Goal: Task Accomplishment & Management: Use online tool/utility

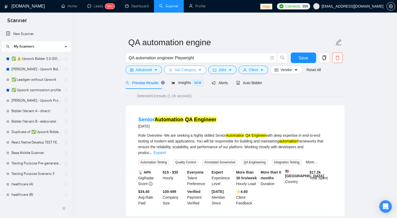
click at [194, 70] on span "Job Category" at bounding box center [185, 70] width 22 height 6
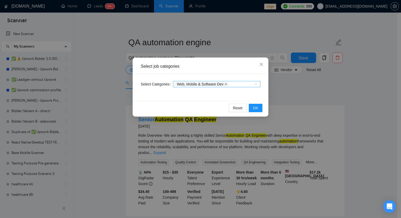
click at [225, 85] on icon "close" at bounding box center [226, 84] width 3 height 3
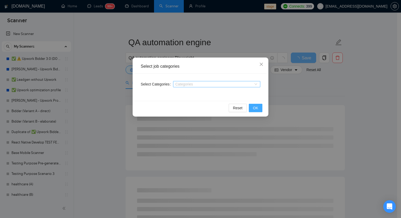
click at [258, 108] on span "OK" at bounding box center [255, 108] width 5 height 6
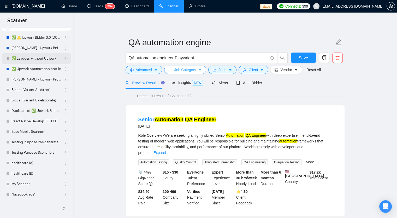
scroll to position [26, 0]
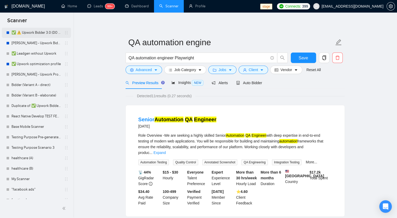
click at [42, 35] on link "✅ ⚠️ Upwork Bidder 3.0 (DO NOT TOUCH)" at bounding box center [36, 32] width 50 height 10
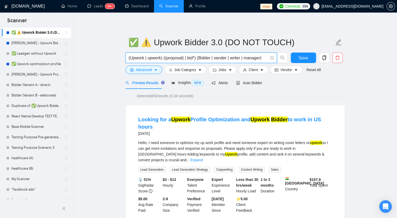
drag, startPoint x: 261, startPoint y: 59, endPoint x: 111, endPoint y: 58, distance: 150.1
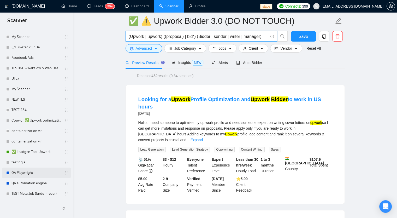
scroll to position [26, 0]
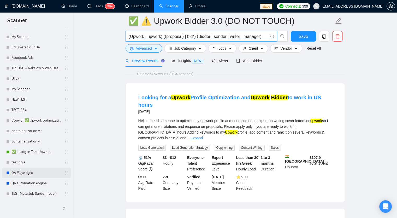
click at [35, 174] on link "QA Playwright" at bounding box center [36, 172] width 50 height 10
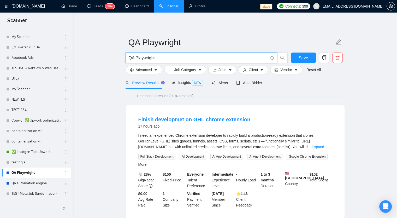
drag, startPoint x: 160, startPoint y: 57, endPoint x: 112, endPoint y: 59, distance: 47.6
paste input "(Upwork | upwork) ((proposal) | bid*) (Bidder | sender | writer | manager)"
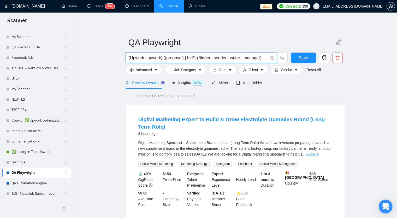
type input "(Upwork | upwork) ((proposal) | bid*) (Bidder | sender | writer | manager)"
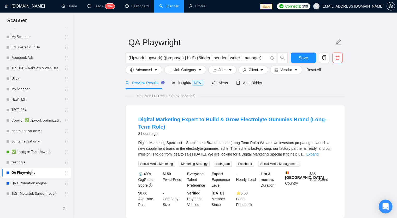
click at [388, 207] on div "Open Intercom Messenger" at bounding box center [386, 206] width 14 height 14
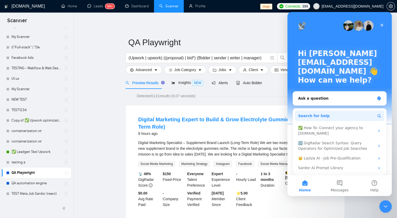
click at [337, 118] on button "Search for help" at bounding box center [339, 115] width 89 height 10
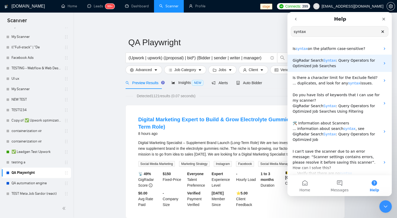
type input "syntax"
click at [330, 65] on span ": Query Operators for Optimized Job Searches" at bounding box center [334, 63] width 83 height 10
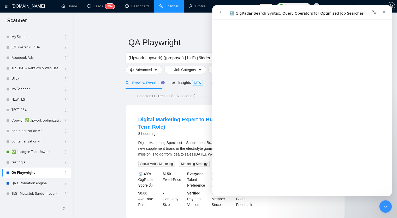
scroll to position [496, 0]
click at [383, 13] on icon "Close" at bounding box center [384, 12] width 4 height 4
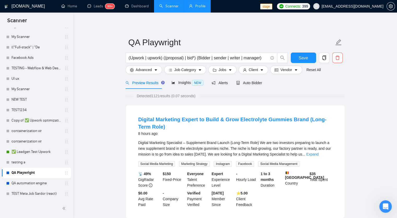
scroll to position [0, 0]
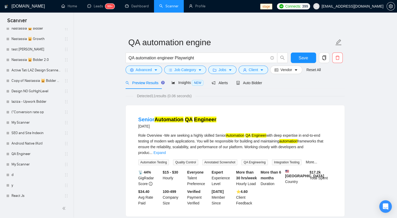
scroll to position [575, 0]
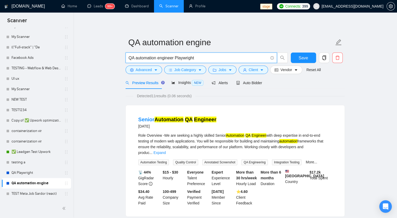
drag, startPoint x: 134, startPoint y: 57, endPoint x: 79, endPoint y: 58, distance: 55.1
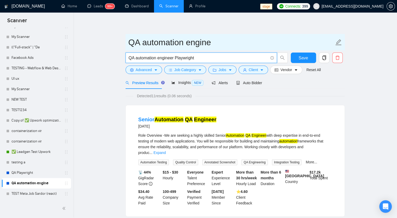
paste input "https://stage.gigradar.io/scanner/68cabed5787cb795419a93fe"
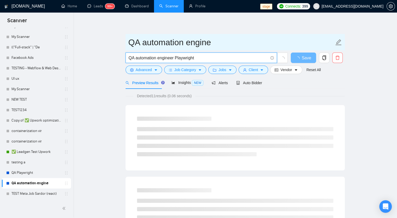
paste input "(Upwork | upwork) ((proposal) | bid*) (Bidder | sender | writer | manager)"
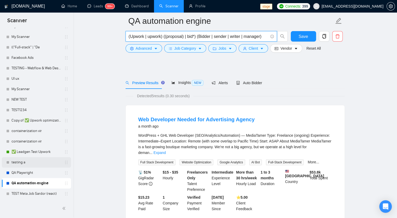
scroll to position [78, 0]
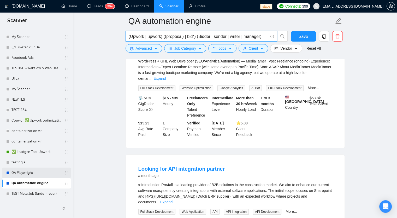
type input "(Upwork | upwork) ((proposal) | bid*) (Bidder | sender | writer | manager)"
click at [33, 175] on link "QA Playwright" at bounding box center [36, 172] width 50 height 10
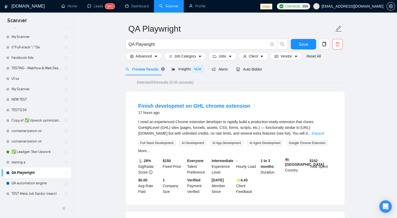
scroll to position [26, 0]
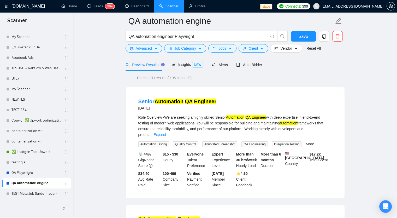
scroll to position [26, 0]
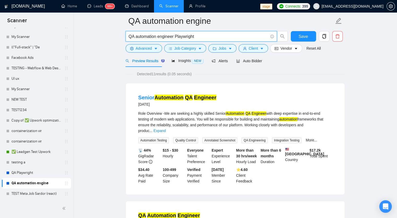
drag, startPoint x: 197, startPoint y: 37, endPoint x: 97, endPoint y: 33, distance: 100.1
paste input "(Upwork | upwork) ((proposal) | bid*) (Bidder | sender | writer | manager)"
click at [138, 36] on input "(Upwork | upwork) ((proposal) | bid*) (Bidder | sender | writer | manager)" at bounding box center [198, 36] width 139 height 7
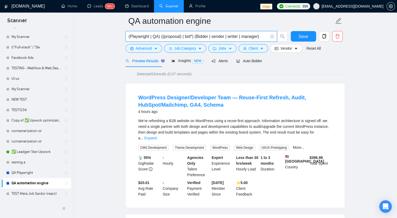
click at [161, 36] on input "(Playwright | QA) ((proposal) | bid*) (Bidder | sender | writer | manager)" at bounding box center [198, 36] width 139 height 7
type input "(Playwright | QA) ((proposal) | bid*) (Bidder | sender | writer | manager)"
click at [387, 209] on div "Open Intercom Messenger" at bounding box center [386, 206] width 14 height 14
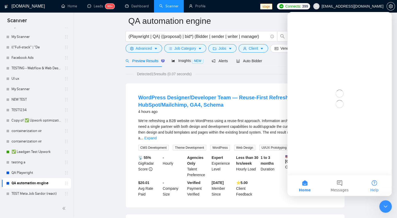
scroll to position [0, 0]
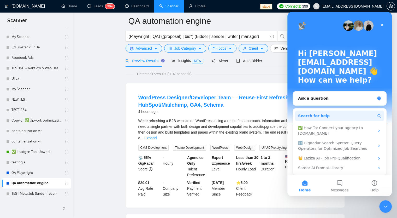
click at [323, 116] on button "Search for help" at bounding box center [339, 115] width 89 height 10
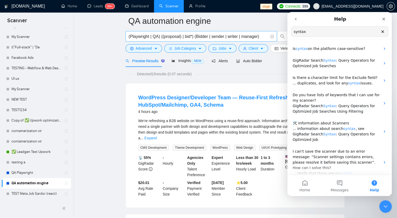
type input "syntax"
drag, startPoint x: 159, startPoint y: 37, endPoint x: 125, endPoint y: 35, distance: 34.5
click at [125, 35] on div "(Playwright | QA) ((proposal) | bid*) (Bidder | sender | writer | manager)" at bounding box center [207, 37] width 164 height 13
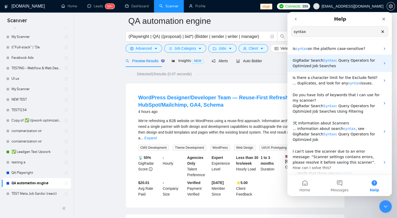
click at [324, 62] on span "Syntax" at bounding box center [329, 60] width 13 height 4
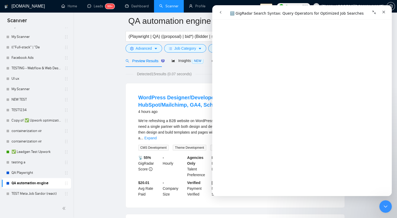
scroll to position [1018, 0]
click at [383, 11] on icon "Close" at bounding box center [383, 12] width 3 height 3
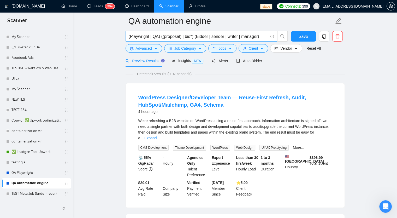
scroll to position [0, 0]
click at [161, 37] on input "(Playwright | QA) ((proposal) | bid*) (Bidder | sender | writer | manager)" at bounding box center [198, 36] width 139 height 7
click at [136, 36] on input "(Playwright | QA) ((proposal) | bid*) (Bidder | sender | writer | manager)" at bounding box center [198, 36] width 139 height 7
click at [159, 36] on input "(Playwright | QA) ((proposal) | bid*) (Bidder | sender | writer | manager)" at bounding box center [198, 36] width 139 height 7
click at [192, 36] on input "(Playwright | QA) ((proposal) | bid*) (Bidder | sender | writer | manager)" at bounding box center [198, 36] width 139 height 7
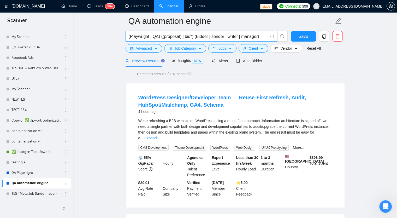
click at [168, 37] on input "(Playwright | QA) ((proposal) | bid*) (Bidder | sender | writer | manager)" at bounding box center [198, 36] width 139 height 7
drag, startPoint x: 163, startPoint y: 36, endPoint x: 179, endPoint y: 36, distance: 15.9
click at [179, 36] on input "(Playwright | QA) ((proposal) | bid*) (Bidder | sender | writer | manager)" at bounding box center [198, 36] width 139 height 7
click at [172, 37] on input "(Playwright | QA) ((proposal) | bid*) (Bidder | sender | writer | manager)" at bounding box center [198, 36] width 139 height 7
drag, startPoint x: 179, startPoint y: 38, endPoint x: 164, endPoint y: 38, distance: 15.7
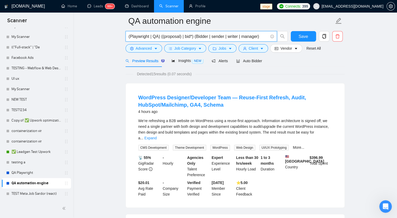
click at [164, 38] on input "(Playwright | QA) ((proposal) | bid*) (Bidder | sender | writer | manager)" at bounding box center [198, 36] width 139 height 7
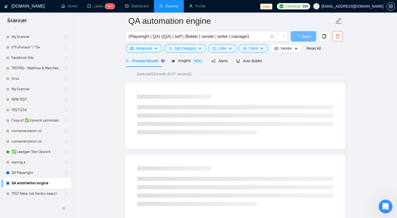
click at [381, 200] on div "Open Intercom Messenger" at bounding box center [384, 205] width 17 height 17
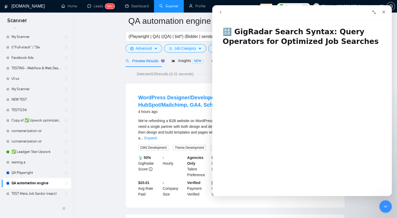
click at [373, 13] on icon "Collapse window" at bounding box center [374, 12] width 4 height 4
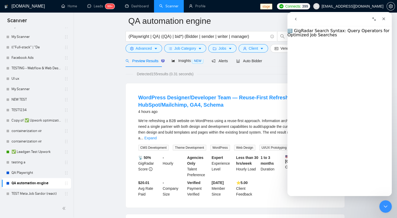
click at [374, 19] on icon "Expand window" at bounding box center [374, 18] width 3 height 3
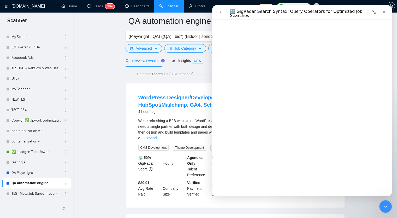
scroll to position [1614, 0]
drag, startPoint x: 179, startPoint y: 36, endPoint x: 174, endPoint y: 36, distance: 5.2
click at [174, 36] on input "(Playwright | QA) ((QA) | bid*) (Bidder | sender | writer | manager)" at bounding box center [198, 36] width 139 height 7
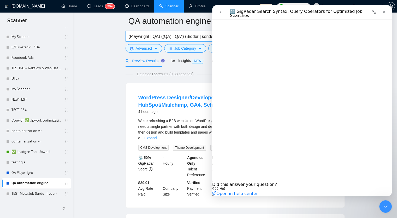
type input "(Playwright | QA) ((QA) | QA*) (Bidder | sender | writer | manager)"
drag, startPoint x: 387, startPoint y: 14, endPoint x: 597, endPoint y: 19, distance: 210.8
click at [387, 14] on div "Close" at bounding box center [383, 11] width 9 height 9
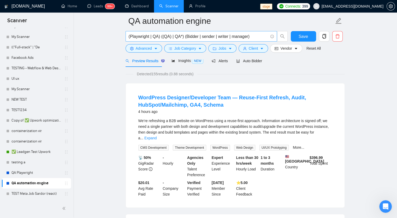
click at [254, 36] on input "(Playwright | QA) ((QA) | QA*) (Bidder | sender | writer | manager)" at bounding box center [198, 36] width 139 height 7
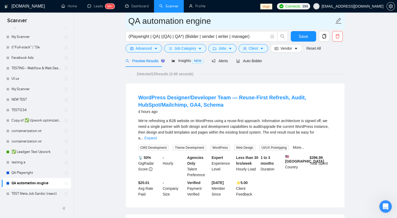
click at [341, 21] on icon "edit" at bounding box center [338, 20] width 7 height 7
type input "QA automation engineer Playwright"
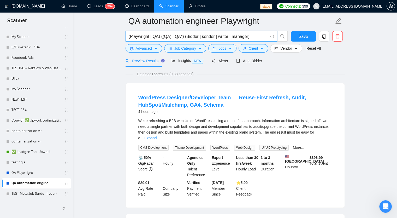
click at [248, 37] on input "(Playwright | QA) ((QA) | QA*) (Bidder | sender | writer | manager)" at bounding box center [198, 36] width 139 height 7
drag, startPoint x: 252, startPoint y: 37, endPoint x: 106, endPoint y: 32, distance: 145.8
paste input "(QA | "Quality Assurance") (automat* | test*) (engineer* | specialist | develop…"
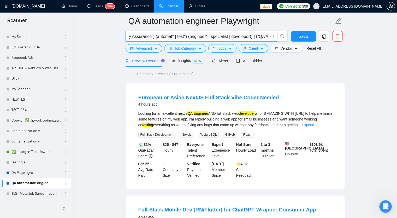
scroll to position [0, 0]
click at [227, 37] on input "((QA | "Quality Assurance") (automat* | test*) (engineer* | specialist | develo…" at bounding box center [198, 36] width 139 height 7
drag, startPoint x: 256, startPoint y: 37, endPoint x: 235, endPoint y: 38, distance: 21.0
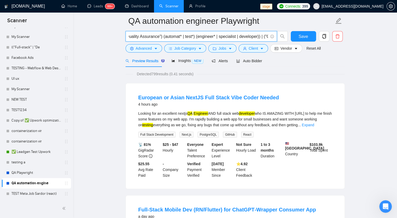
click at [235, 38] on input "((QA | "Quality Assurance") (automat* | test*) (engineer* | specialist | develo…" at bounding box center [198, 36] width 139 height 7
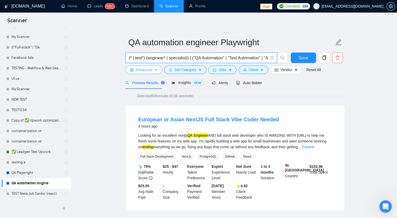
scroll to position [0, 72]
type input "((QA | "Quality Assurance") (automat* | test*) (engineer* | specialist)) | ("QA…"
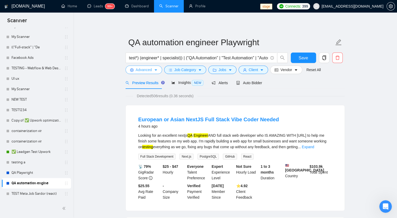
click at [137, 71] on span "Advanced" at bounding box center [144, 70] width 16 height 6
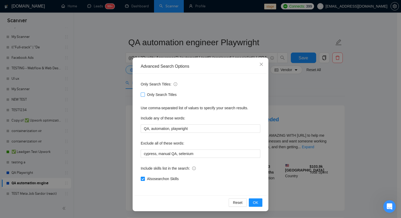
click at [143, 96] on span at bounding box center [143, 94] width 4 height 4
click at [143, 96] on input "Only Search Titles" at bounding box center [143, 94] width 4 height 4
checkbox input "true"
click at [144, 177] on input "Also exclude on Skills" at bounding box center [143, 178] width 4 height 4
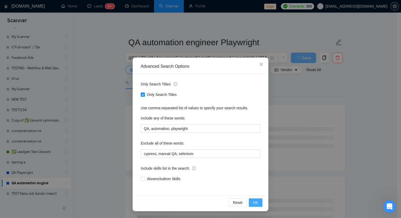
click at [261, 205] on button "OK" at bounding box center [256, 202] width 14 height 8
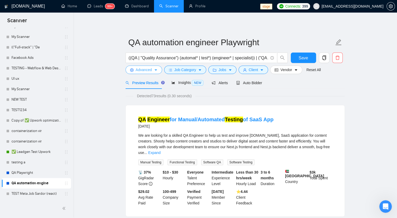
click at [142, 71] on span "Advanced" at bounding box center [144, 70] width 16 height 6
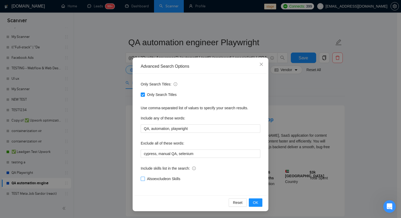
click at [151, 180] on span "Also exclude on Skills" at bounding box center [164, 179] width 38 height 6
click at [144, 180] on input "Also exclude on Skills" at bounding box center [143, 178] width 4 height 4
checkbox input "true"
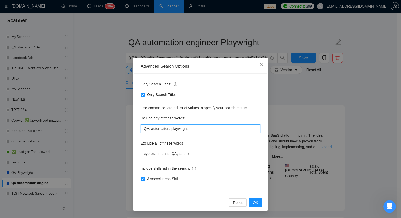
click at [195, 129] on input "QA, automation, playwright" at bounding box center [201, 128] width 120 height 8
type input "QA, automation, playwright, engineer, Tester, Quality Assurance"
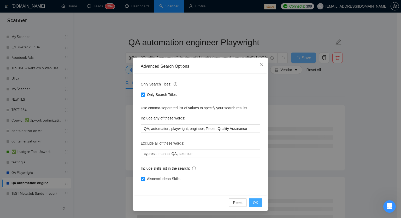
click at [256, 203] on span "OK" at bounding box center [255, 202] width 5 height 6
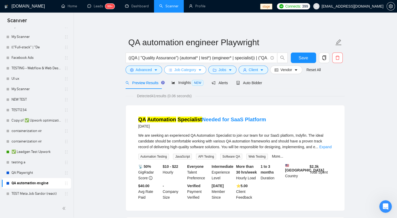
click at [194, 72] on span "Job Category" at bounding box center [185, 70] width 22 height 6
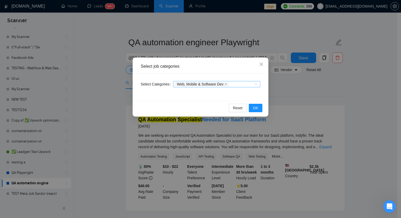
click at [257, 84] on div "Web, Mobile & Software Dev" at bounding box center [216, 84] width 87 height 6
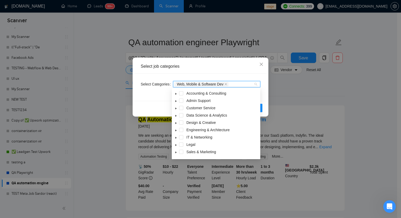
click at [244, 76] on div "Select Categories Web, Mobile & Software Dev" at bounding box center [200, 87] width 132 height 27
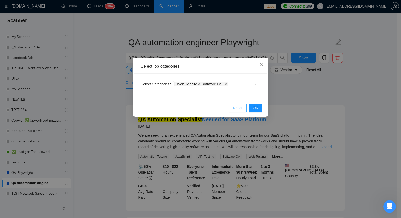
click at [234, 106] on span "Reset" at bounding box center [238, 108] width 10 height 6
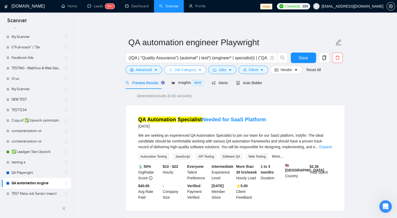
click at [190, 70] on span "Job Category" at bounding box center [185, 70] width 22 height 6
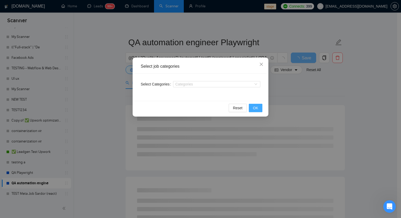
click at [255, 109] on span "OK" at bounding box center [255, 108] width 5 height 6
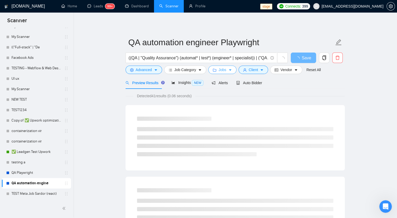
click at [223, 71] on span "Jobs" at bounding box center [223, 70] width 8 height 6
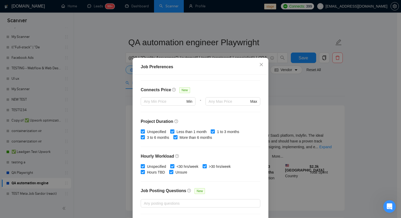
scroll to position [142, 0]
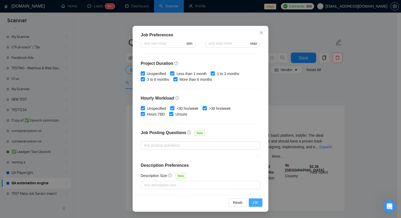
click at [253, 202] on span "OK" at bounding box center [255, 202] width 5 height 6
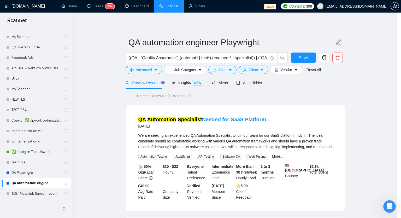
scroll to position [5, 0]
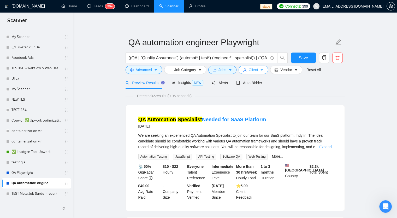
click at [262, 70] on icon "caret-down" at bounding box center [262, 70] width 4 height 4
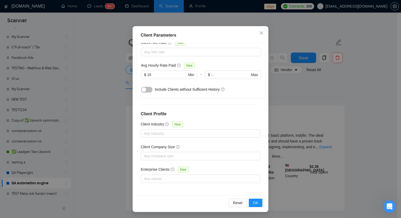
scroll to position [32, 0]
click at [253, 204] on span "OK" at bounding box center [255, 202] width 5 height 6
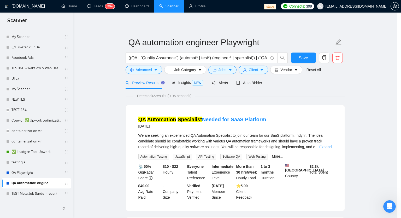
scroll to position [5, 0]
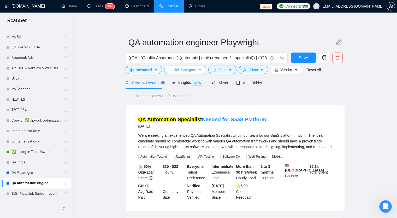
click at [187, 72] on span "Job Category" at bounding box center [185, 70] width 22 height 6
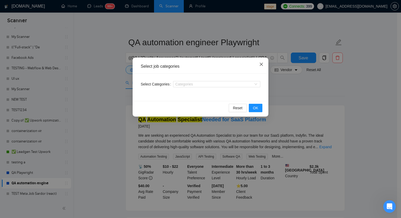
click at [262, 65] on icon "close" at bounding box center [261, 64] width 3 height 3
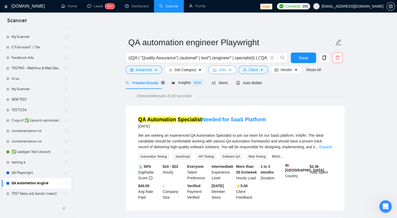
click at [221, 67] on span "Jobs" at bounding box center [223, 70] width 8 height 6
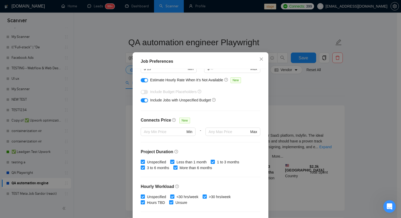
scroll to position [0, 0]
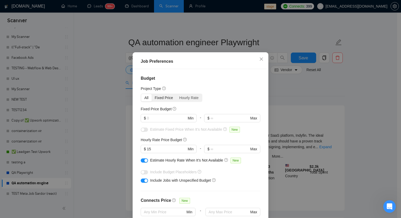
click at [165, 101] on div "Fixed Price" at bounding box center [164, 97] width 25 height 7
click at [152, 94] on input "Fixed Price" at bounding box center [152, 94] width 0 height 0
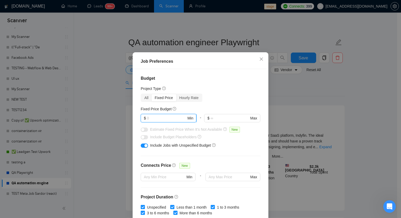
click at [161, 121] on input "text" at bounding box center [166, 118] width 39 height 6
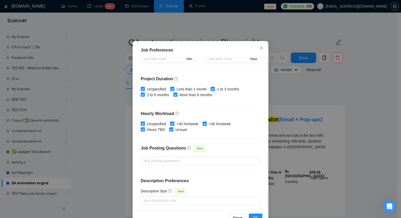
scroll to position [32, 0]
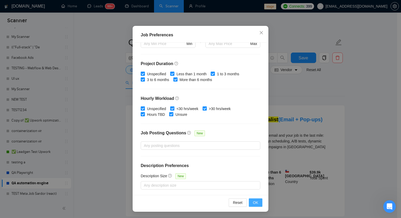
type input "1000"
click at [253, 204] on span "OK" at bounding box center [255, 202] width 5 height 6
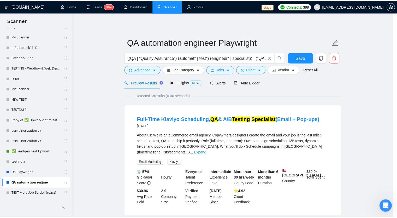
scroll to position [5, 0]
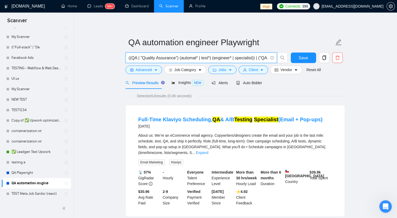
drag, startPoint x: 210, startPoint y: 59, endPoint x: 180, endPoint y: 62, distance: 30.7
click at [180, 62] on span "((QA | "Quality Assurance") (automat* | test*) (engineer* | specialist)) | ("QA…" at bounding box center [201, 57] width 151 height 10
click at [258, 57] on input "((QA | "Quality Assurance") (automat* | test*) (engineer* | specialist)) | ("QA…" at bounding box center [198, 58] width 139 height 7
paste input "QA | "Quality Assurance") (automat* | test*) (engineer* | specialist | developer"
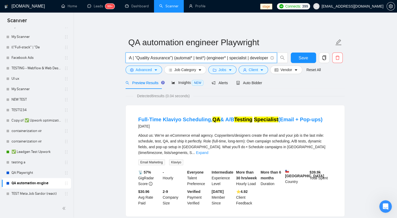
click at [257, 59] on input "(QA | "Quality Assurance") (automat* | test*) (engineer* | specialist | develop…" at bounding box center [198, 58] width 139 height 7
drag, startPoint x: 255, startPoint y: 58, endPoint x: 211, endPoint y: 59, distance: 44.6
click at [211, 59] on input "(QA | "Quality Assurance") (automat* | test*) (engineer* | specialist )" at bounding box center [198, 58] width 139 height 7
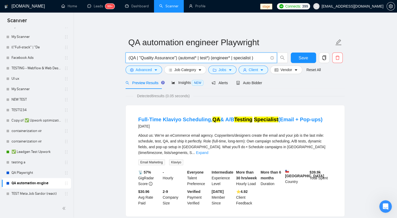
click at [161, 61] on span "(QA | "Quality Assurance") (automat* | test*) (engineer* | specialist )" at bounding box center [201, 57] width 151 height 10
click at [221, 61] on input "(QA | "Quality Assurance") (automat* | test*) (engineer* | specialist )" at bounding box center [198, 58] width 139 height 7
drag, startPoint x: 227, startPoint y: 57, endPoint x: 212, endPoint y: 55, distance: 15.7
click at [212, 55] on input "(QA | "Quality Assurance") (automat* | test*) (engineer* | specialist )" at bounding box center [198, 58] width 139 height 7
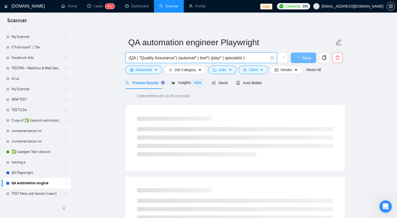
click at [233, 59] on input "(QA | "Quality Assurance") (automat* | test*) (play* | specialist )" at bounding box center [198, 58] width 139 height 7
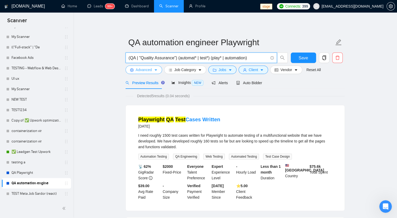
type input "(QA | "Quality Assurance") (automat* | test*) (play* | automation)"
click at [145, 68] on span "Advanced" at bounding box center [144, 70] width 16 height 6
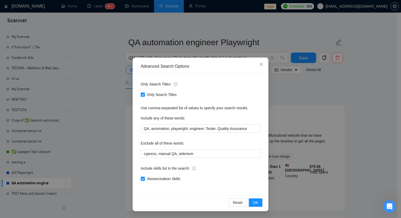
click at [162, 97] on span "Only Search Titles" at bounding box center [162, 95] width 34 height 6
click at [144, 96] on input "Only Search Titles" at bounding box center [143, 94] width 4 height 4
checkbox input "false"
click at [144, 180] on input "Also search on Skills" at bounding box center [143, 178] width 4 height 4
click at [143, 177] on input "Also search on Skills" at bounding box center [143, 178] width 4 height 4
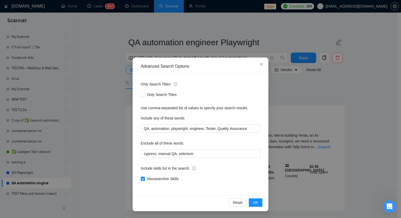
click at [143, 177] on input "Also search on Skills" at bounding box center [143, 178] width 4 height 4
checkbox input "false"
click at [254, 199] on span "OK" at bounding box center [255, 202] width 5 height 6
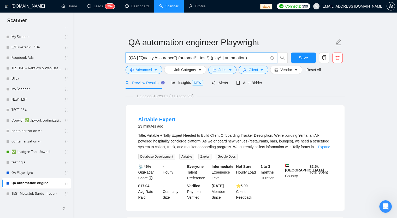
click at [219, 59] on input "(QA | "Quality Assurance") (automat* | test*) (play* | automation)" at bounding box center [198, 58] width 139 height 7
click at [257, 54] on span "(QA | "Quality Assurance") (automat* | test*) (Playwright* | automation)" at bounding box center [201, 57] width 151 height 10
click at [260, 56] on input "(QA | "Quality Assurance") (automat* | test*) (Playwright* | automation)" at bounding box center [198, 58] width 139 height 7
paste input "((QA | "Quality Assurance") (automat* | test*) (engineer* | specialist | develo…"
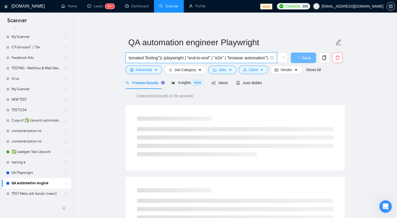
click at [201, 57] on input "(((QA | "Quality Assurance") (automat* | test*) (engineer* | specialist | devel…" at bounding box center [198, 58] width 139 height 7
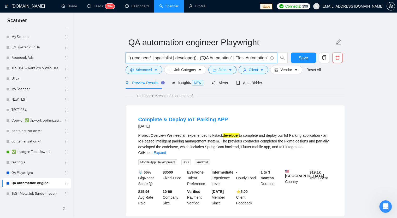
scroll to position [0, 80]
drag, startPoint x: 193, startPoint y: 58, endPoint x: 176, endPoint y: 59, distance: 16.7
click at [176, 59] on input "(((QA | "Quality Assurance") (automat* | test*) (engineer* | specialist | devel…" at bounding box center [198, 58] width 139 height 7
type input "(((QA | "Quality Assurance") (automat* | test*) (engineer* | specialist )) | ("…"
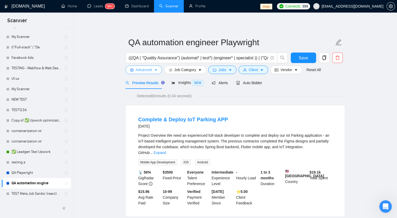
click at [148, 69] on span "Advanced" at bounding box center [144, 70] width 16 height 6
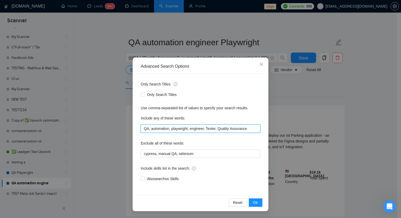
drag, startPoint x: 248, startPoint y: 127, endPoint x: 116, endPoint y: 122, distance: 132.2
click at [116, 122] on div "Advanced Search Options Only Search Titles: Only Search Titles Use comma-separa…" at bounding box center [200, 109] width 401 height 218
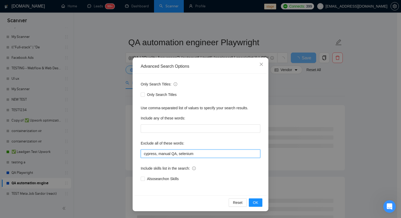
drag, startPoint x: 195, startPoint y: 154, endPoint x: 119, endPoint y: 149, distance: 76.6
click at [119, 149] on div "Advanced Search Options Only Search Titles: Only Search Titles Use comma-separa…" at bounding box center [200, 109] width 401 height 218
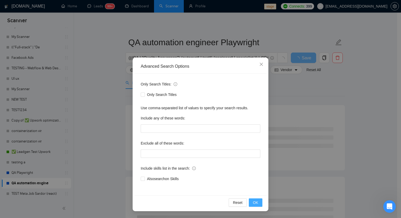
click at [256, 203] on span "OK" at bounding box center [255, 202] width 5 height 6
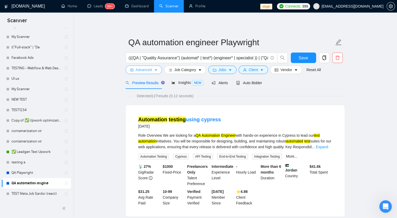
click at [147, 69] on span "Advanced" at bounding box center [144, 70] width 16 height 6
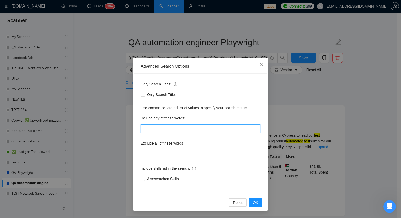
click at [155, 129] on input "text" at bounding box center [201, 128] width 120 height 8
paste input "QA, automation, playwright, engineer, Tester, Quality Assurance"
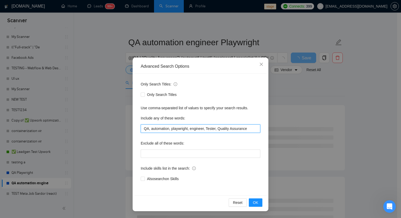
click at [148, 128] on input "QA, automation, playwright, engineer, Tester, Quality Assurance" at bounding box center [201, 128] width 120 height 8
type input "QA Automation, automation, playwright, engineer, Tester, Quality Assurance"
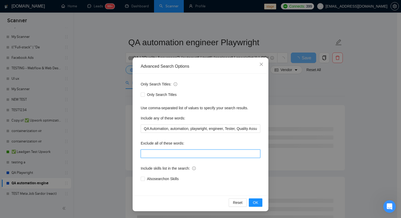
click at [192, 152] on input "text" at bounding box center [201, 153] width 120 height 8
type input "Manual, Cypress, Selenium"
click at [144, 180] on input "Also search on Skills" at bounding box center [143, 178] width 4 height 4
checkbox input "true"
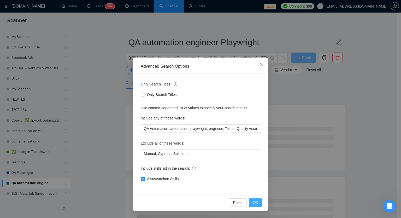
click at [254, 203] on span "OK" at bounding box center [255, 202] width 5 height 6
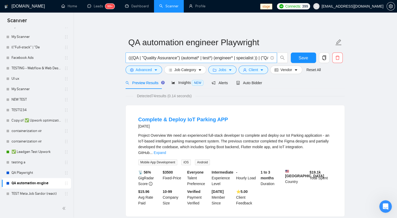
click at [152, 58] on input "(((QA | "Quality Assurance") (automat* | test*) (engineer* | specialist )) | ("…" at bounding box center [198, 58] width 139 height 7
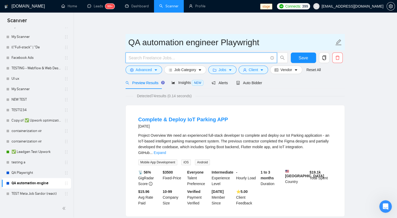
paste input "(("QA Automation Engineer") | ("QA Engineer Automation") | ("Automation QA Engi…"
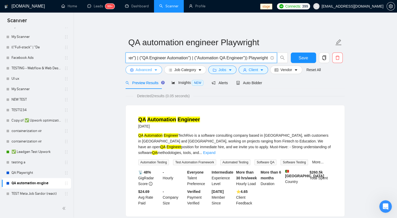
type input "(("QA Automation Engineer") | ("QA Engineer Automation") | ("Automation QA Engi…"
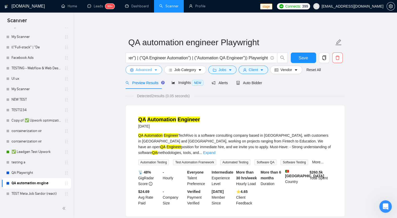
click at [141, 68] on span "Advanced" at bounding box center [144, 70] width 16 height 6
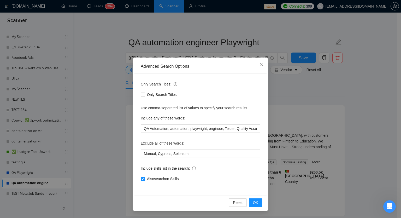
click at [144, 178] on span at bounding box center [143, 178] width 4 height 4
click at [144, 178] on input "Also search on Skills" at bounding box center [143, 178] width 4 height 4
checkbox input "false"
click at [257, 204] on span "OK" at bounding box center [255, 202] width 5 height 6
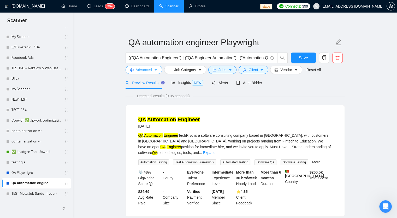
click at [136, 70] on span "Advanced" at bounding box center [144, 70] width 16 height 6
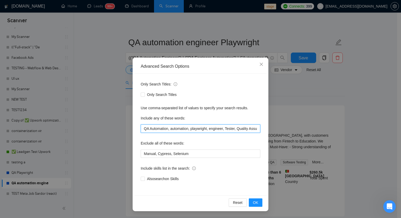
click at [221, 128] on input "QA Automation, automation, playwright, engineer, Tester, Quality Assurance" at bounding box center [201, 128] width 120 height 8
click at [221, 128] on input "text" at bounding box center [201, 128] width 120 height 8
drag, startPoint x: 254, startPoint y: 158, endPoint x: 267, endPoint y: 185, distance: 30.1
click at [267, 185] on div "Advanced Search Options Only Search Titles: Only Search Titles Use comma-separa…" at bounding box center [201, 134] width 136 height 154
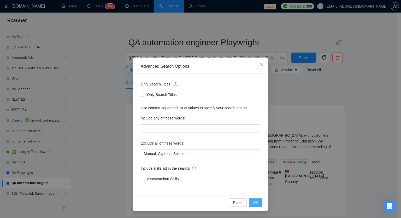
click at [258, 201] on button "OK" at bounding box center [256, 202] width 14 height 8
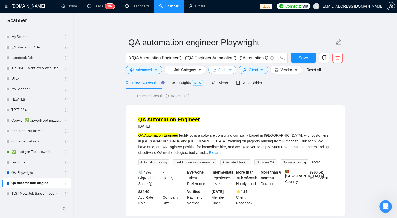
click at [226, 72] on button "Jobs" at bounding box center [222, 70] width 28 height 8
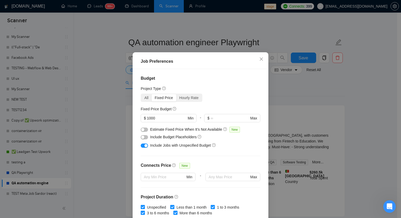
click at [152, 101] on div "Fixed Price" at bounding box center [164, 97] width 25 height 7
click at [152, 94] on input "Fixed Price" at bounding box center [152, 94] width 0 height 0
click at [145, 101] on div "All" at bounding box center [146, 97] width 10 height 7
click at [141, 94] on input "All" at bounding box center [141, 94] width 0 height 0
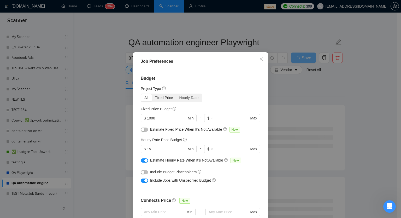
click at [165, 101] on div "Fixed Price" at bounding box center [164, 97] width 25 height 7
click at [152, 94] on input "Fixed Price" at bounding box center [152, 94] width 0 height 0
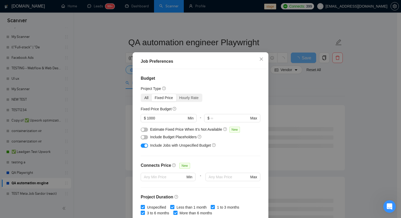
click at [145, 101] on div "All" at bounding box center [146, 97] width 10 height 7
click at [141, 94] on input "All" at bounding box center [141, 94] width 0 height 0
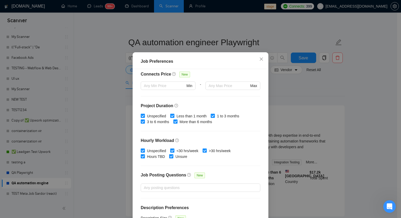
scroll to position [142, 0]
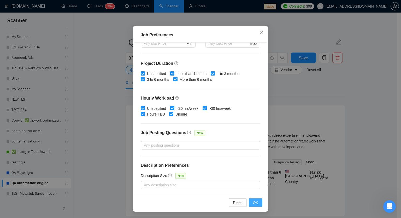
click at [257, 205] on button "OK" at bounding box center [256, 202] width 14 height 8
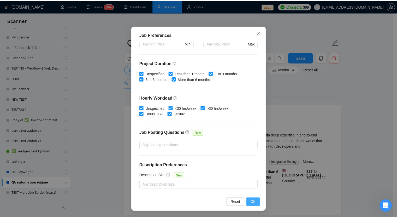
scroll to position [5, 0]
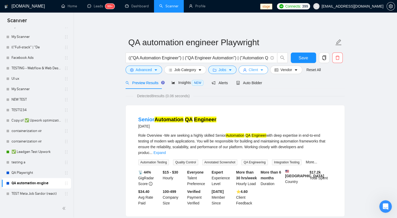
click at [260, 69] on icon "caret-down" at bounding box center [262, 70] width 4 height 4
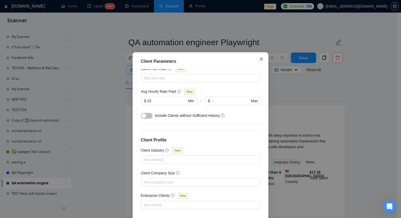
click at [261, 61] on icon "close" at bounding box center [261, 59] width 4 height 4
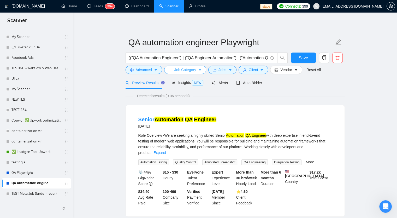
click at [187, 70] on span "Job Category" at bounding box center [185, 70] width 22 height 6
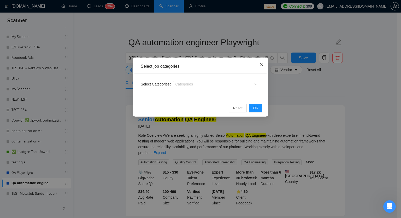
click at [259, 66] on icon "close" at bounding box center [261, 64] width 4 height 4
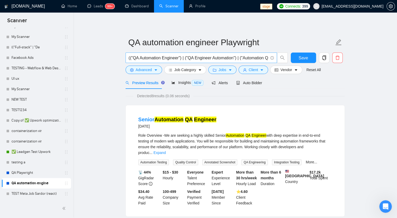
drag, startPoint x: 226, startPoint y: 60, endPoint x: 220, endPoint y: 60, distance: 5.7
click at [226, 60] on input "(("QA Automation Engineer") | ("QA Engineer Automation") | ("Automation QA Engi…" at bounding box center [198, 58] width 139 height 7
click at [223, 60] on input "(("QA Automation Engineer") | ("QA Engineer Automation") | ("Automation QA Engi…" at bounding box center [198, 58] width 139 height 7
paste input ""QA Automation" | "Automation QA" | "QA Engineer Automation" | "Automation Engi…"
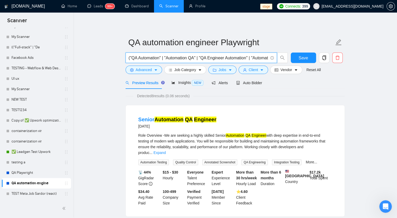
scroll to position [0, 116]
type input "("QA Automation" | "Automation QA" | "QA Engineer Automation" | "Automation Eng…"
click at [293, 58] on button "Save" at bounding box center [303, 57] width 25 height 10
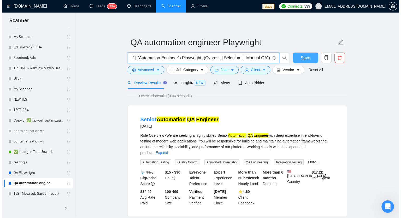
scroll to position [0, 0]
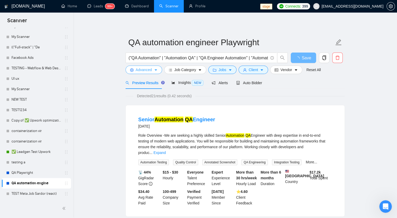
click at [137, 70] on span "Advanced" at bounding box center [144, 70] width 16 height 6
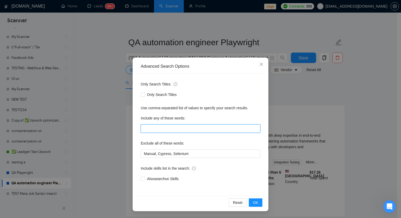
click at [167, 127] on input "text" at bounding box center [201, 128] width 120 height 8
paste input "("QA Automation" | "Automation QA" | "QA Engineer Automation" | "Automation Eng…"
type input "("QA Automation" | "Automation QA" | "QA Engineer Automation" | "Automation Eng…"
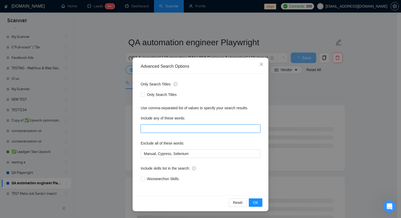
paste input "QA Automation, automation, playwright, engineer, Tester, Quality Assurance"
click at [166, 128] on input "QA Automation, automation, playwright, engineer, Tester, Quality Assurance" at bounding box center [201, 128] width 120 height 8
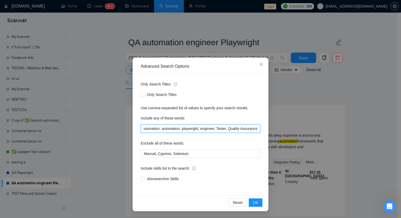
scroll to position [0, 0]
drag, startPoint x: 161, startPoint y: 128, endPoint x: 103, endPoint y: 129, distance: 57.7
click at [103, 129] on div "Advanced Search Options Only Search Titles: Only Search Titles Use comma-separa…" at bounding box center [200, 109] width 401 height 218
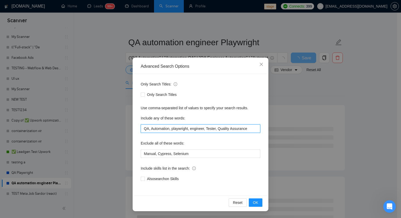
drag, startPoint x: 173, startPoint y: 130, endPoint x: 180, endPoint y: 128, distance: 7.6
click at [173, 130] on input "QA, Automation, playwright, engineer, Tester, Quality Assurance" at bounding box center [201, 128] width 120 height 8
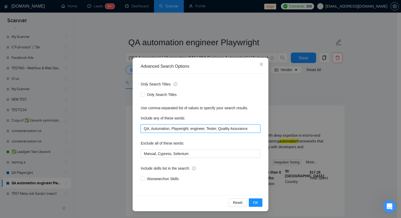
click at [192, 129] on input "QA, Automation, Playwright, engineer, Tester, Quality Assurance" at bounding box center [201, 128] width 120 height 8
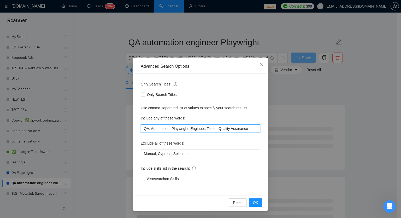
click at [250, 130] on input "QA, Automation, Playwright, Engineer, Tester, Quality Assurance" at bounding box center [201, 128] width 120 height 8
type input "QA, Automation, Playwright, Engineer, Tester, Quality Assurance, Testing, e2e"
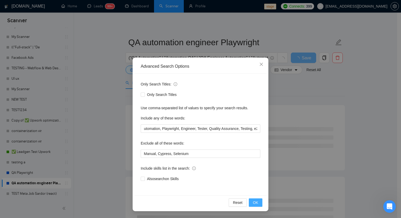
click at [255, 198] on button "OK" at bounding box center [256, 202] width 14 height 8
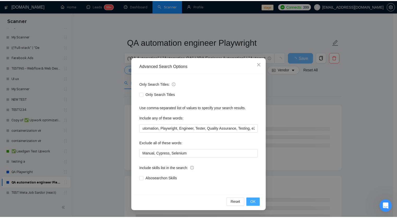
scroll to position [0, 0]
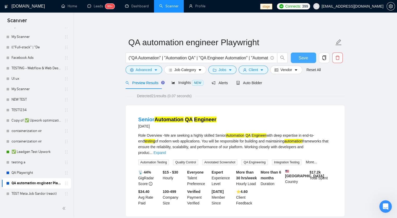
click at [308, 58] on button "Save" at bounding box center [303, 57] width 25 height 10
click at [178, 70] on span "Job Category" at bounding box center [185, 70] width 22 height 6
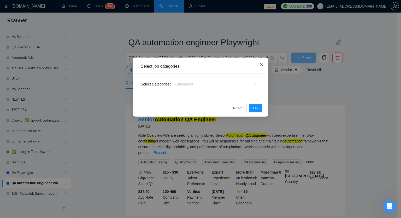
click at [261, 66] on icon "close" at bounding box center [261, 64] width 4 height 4
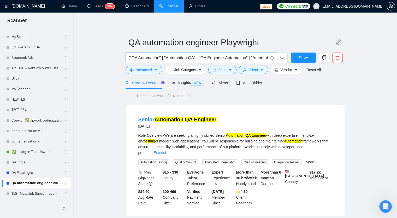
click at [186, 57] on input "("QA Automation" | "Automation QA" | "QA Engineer Automation" | "Automation Eng…" at bounding box center [198, 58] width 139 height 7
click at [148, 71] on span "Advanced" at bounding box center [144, 70] width 16 height 6
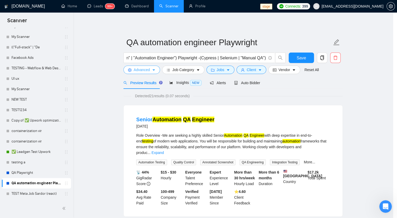
scroll to position [0, 0]
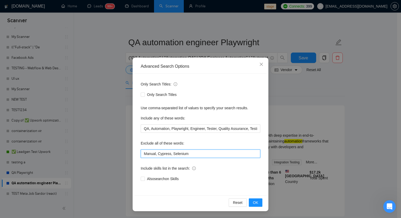
drag, startPoint x: 127, startPoint y: 146, endPoint x: 106, endPoint y: 145, distance: 21.2
click at [106, 145] on div "Advanced Search Options Only Search Titles: Only Search Titles Use comma-separa…" at bounding box center [200, 109] width 401 height 218
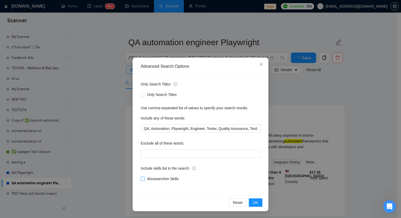
click at [143, 177] on input "Also search on Skills" at bounding box center [143, 178] width 4 height 4
click at [260, 203] on button "OK" at bounding box center [256, 202] width 14 height 8
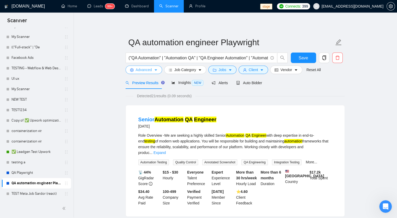
click at [148, 71] on span "Advanced" at bounding box center [144, 70] width 16 height 6
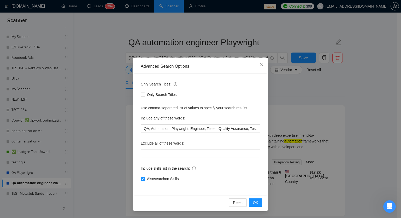
click at [142, 179] on input "Also search on Skills" at bounding box center [143, 178] width 4 height 4
checkbox input "false"
click at [258, 203] on button "OK" at bounding box center [256, 202] width 14 height 8
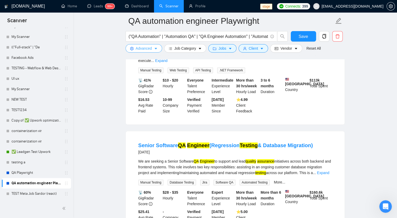
scroll to position [261, 0]
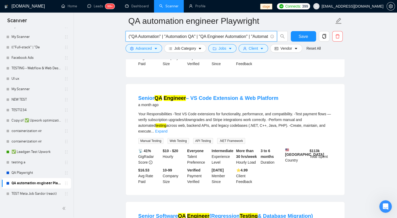
drag, startPoint x: 201, startPoint y: 36, endPoint x: 250, endPoint y: 38, distance: 49.4
click at [250, 38] on input "("QA Automation" | "Automation QA" | "QA Engineer Automation" | "Automation Eng…" at bounding box center [198, 36] width 139 height 7
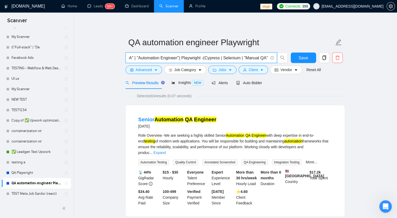
scroll to position [0, 62]
click at [204, 58] on input "("QA Automation" | "Automation QA" | "Automation Engineer") Playwri" at bounding box center [198, 58] width 139 height 7
click at [248, 58] on input "("QA Automation" | "Automation QA" | "Automation Engineer") Playwri" at bounding box center [198, 58] width 139 height 7
click at [262, 57] on input "("QA Automation" | "Automation QA" | "Automation Engineer") Playwri" at bounding box center [198, 58] width 139 height 7
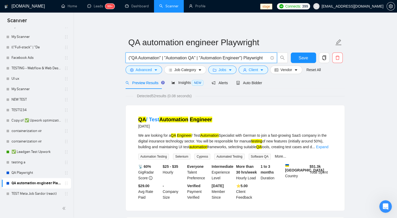
type input "("QA Automation" | "Automation QA" | "Automation Engineer") Playwright"
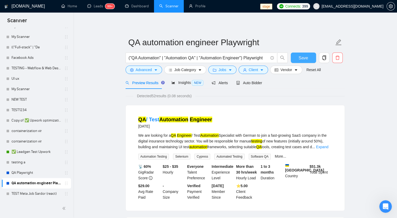
click at [293, 57] on button "Save" at bounding box center [303, 57] width 25 height 10
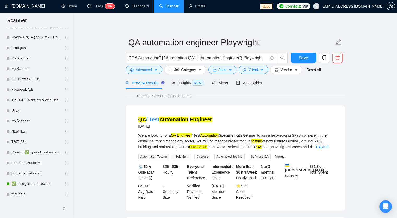
scroll to position [575, 0]
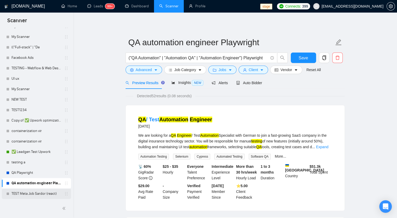
click at [47, 196] on link "TEST Meta Job Sardor (react)" at bounding box center [36, 193] width 50 height 10
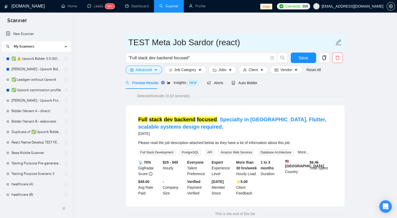
click at [239, 45] on input "TEST Meta Job Sardor (react)" at bounding box center [231, 42] width 206 height 13
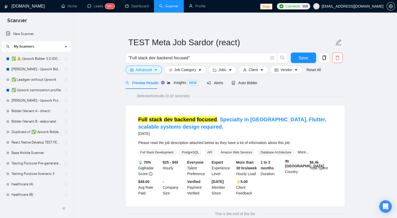
click at [86, 46] on main "TEST Meta Job Sardor (react) "Full stack dev backend focused" Save Advanced Job…" at bounding box center [234, 121] width 307 height 200
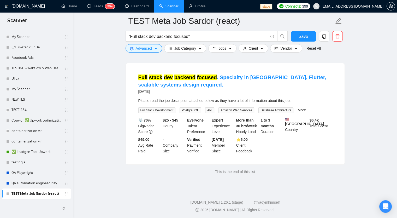
scroll to position [47, 0]
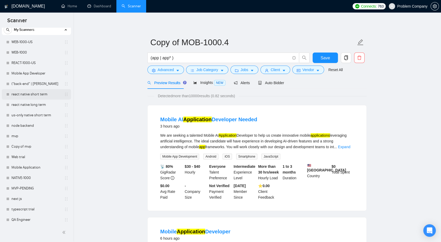
scroll to position [16, 0]
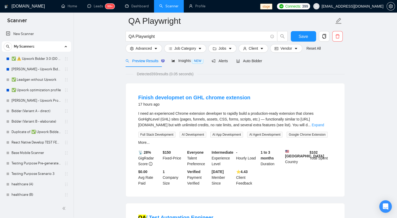
scroll to position [575, 0]
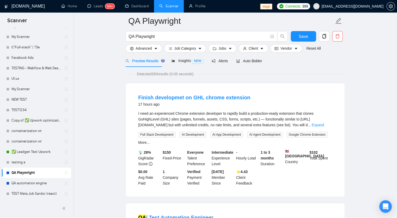
drag, startPoint x: 50, startPoint y: 191, endPoint x: 83, endPoint y: 109, distance: 88.1
click at [50, 191] on link "TEST Meta Job Sardor (react)" at bounding box center [36, 193] width 50 height 10
